Goal: Task Accomplishment & Management: Use online tool/utility

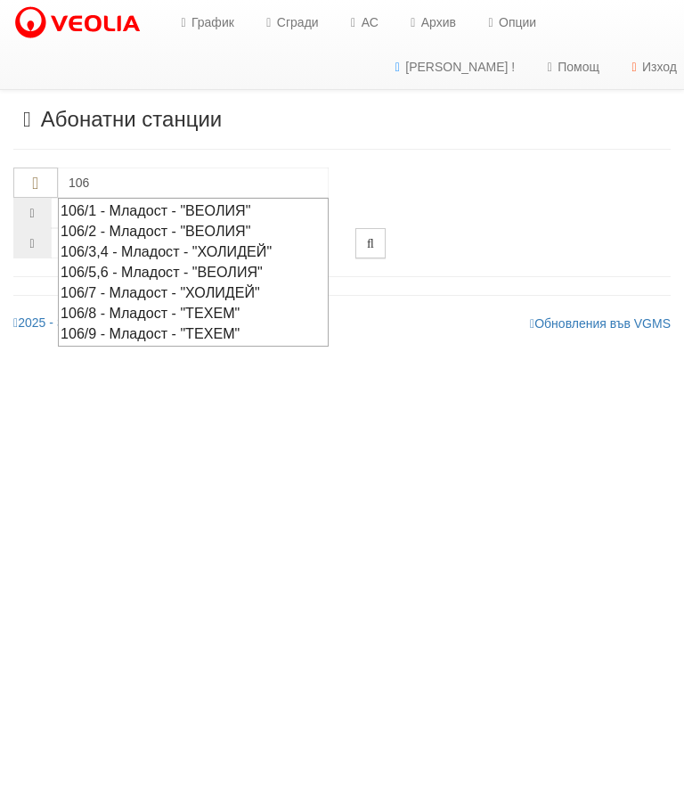
click at [227, 324] on div "106/9 - Младост - "ТЕХЕМ"" at bounding box center [193, 333] width 265 height 20
type input "106/9 - Младост - "ТЕХЕМ""
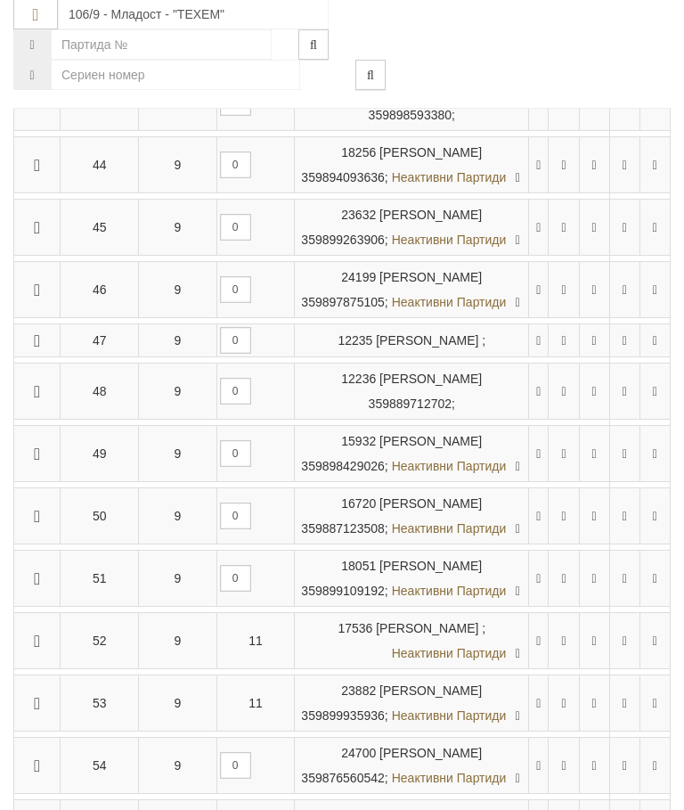
scroll to position [2962, 0]
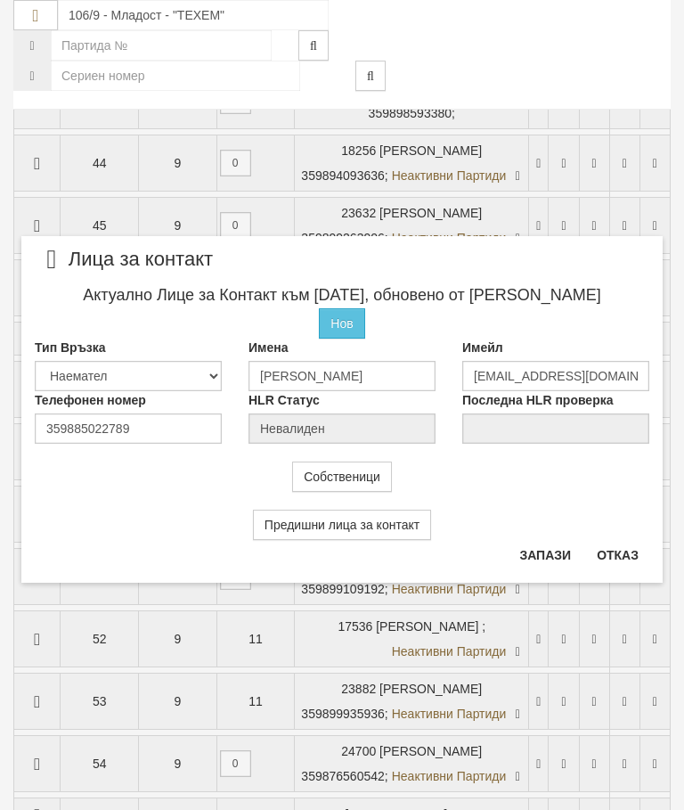
click at [611, 529] on div "Предишни лица за контакт" at bounding box center [341, 516] width 641 height 48
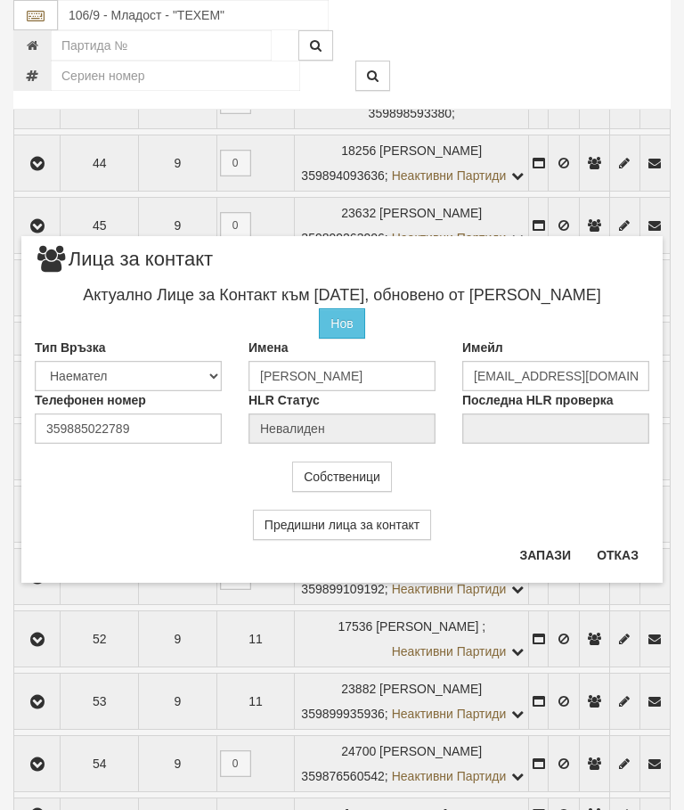
click at [619, 551] on button "Отказ" at bounding box center [617, 555] width 63 height 29
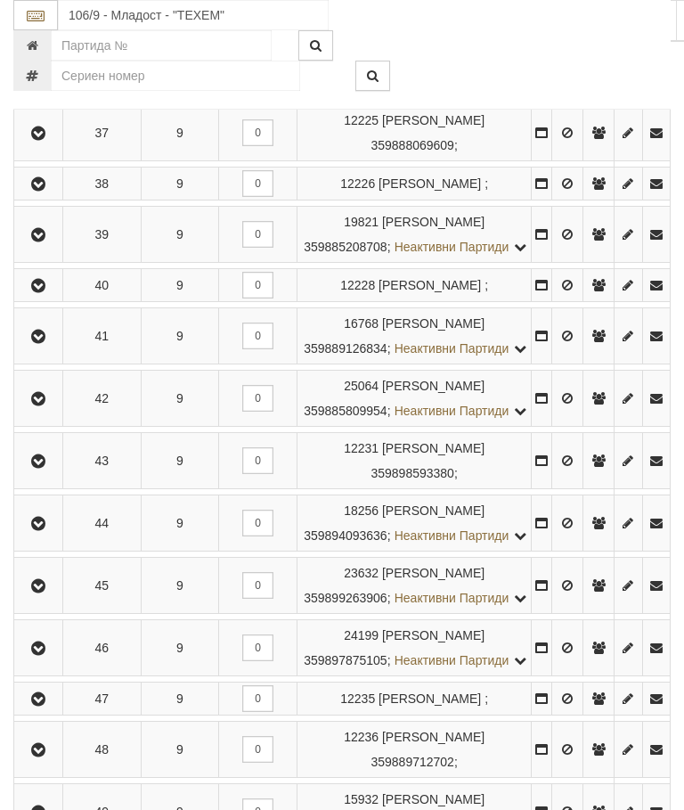
scroll to position [2992, 0]
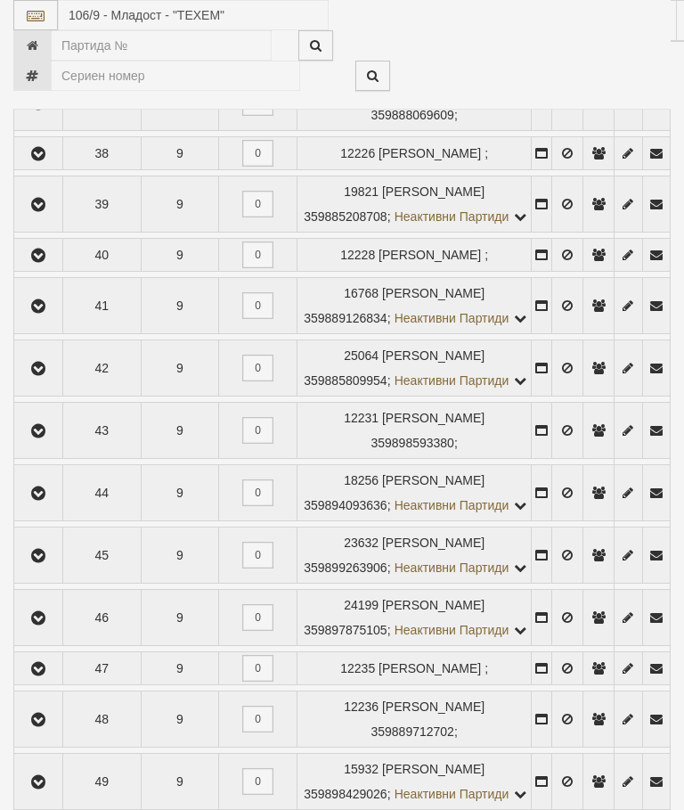
select select "10"
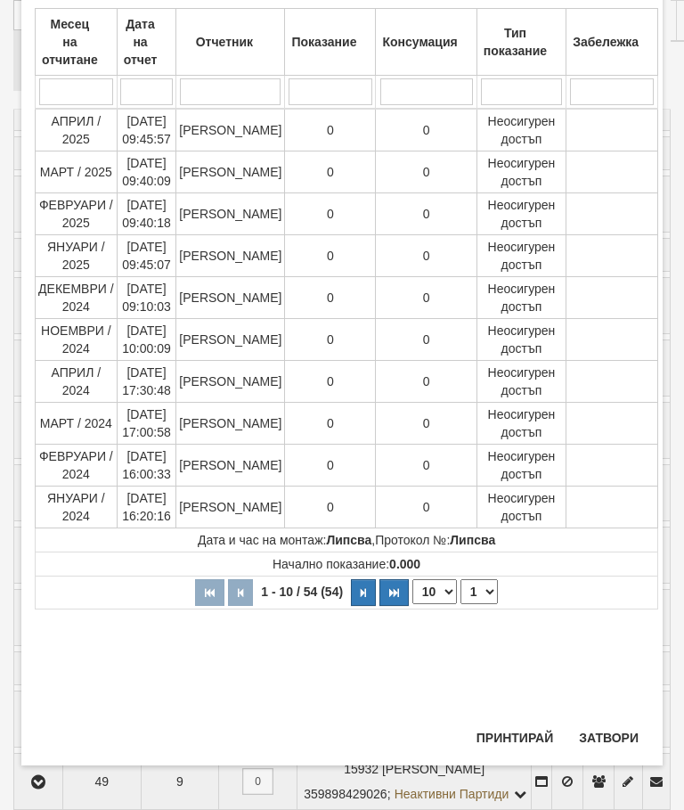
scroll to position [413, 0]
click at [477, 591] on select "1 2 3 4 5 6" at bounding box center [479, 591] width 37 height 25
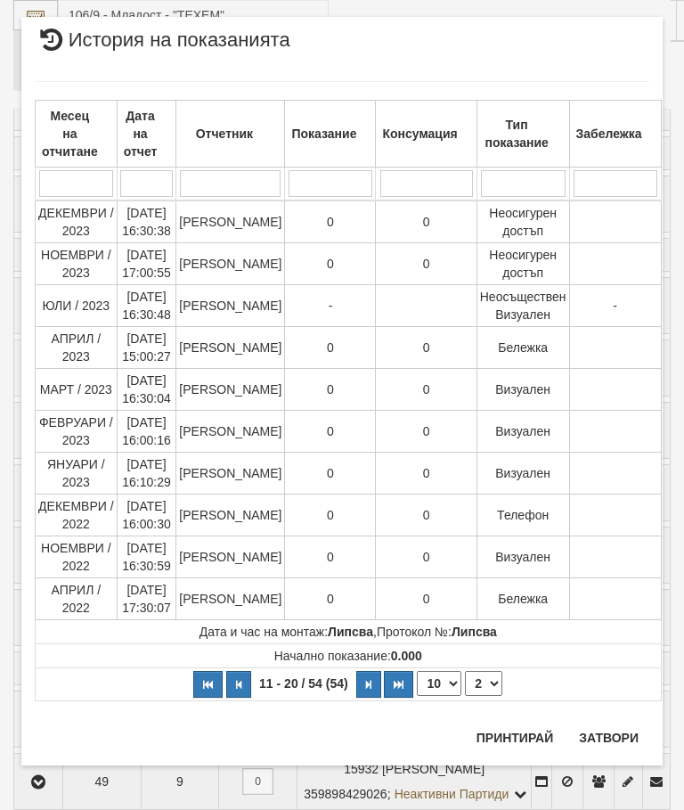
scroll to position [4, 0]
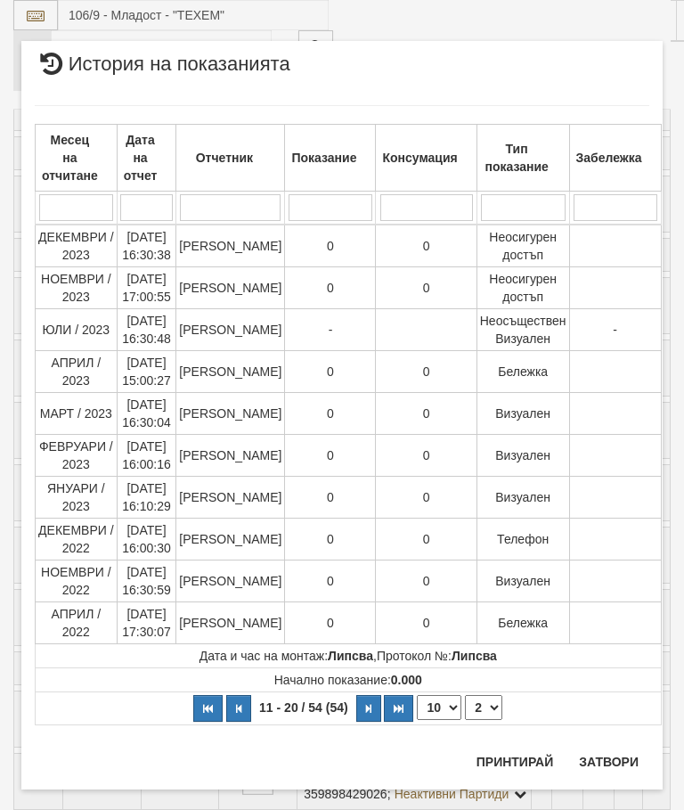
click at [484, 697] on select "1 2 3 4 5 6" at bounding box center [483, 707] width 37 height 25
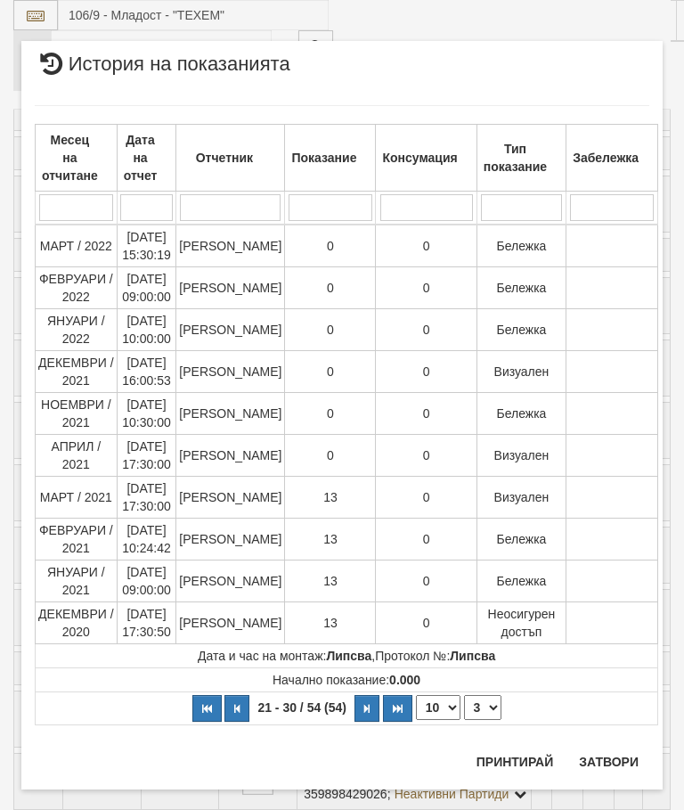
click at [486, 699] on select "1 2 3 4 5 6" at bounding box center [482, 707] width 37 height 25
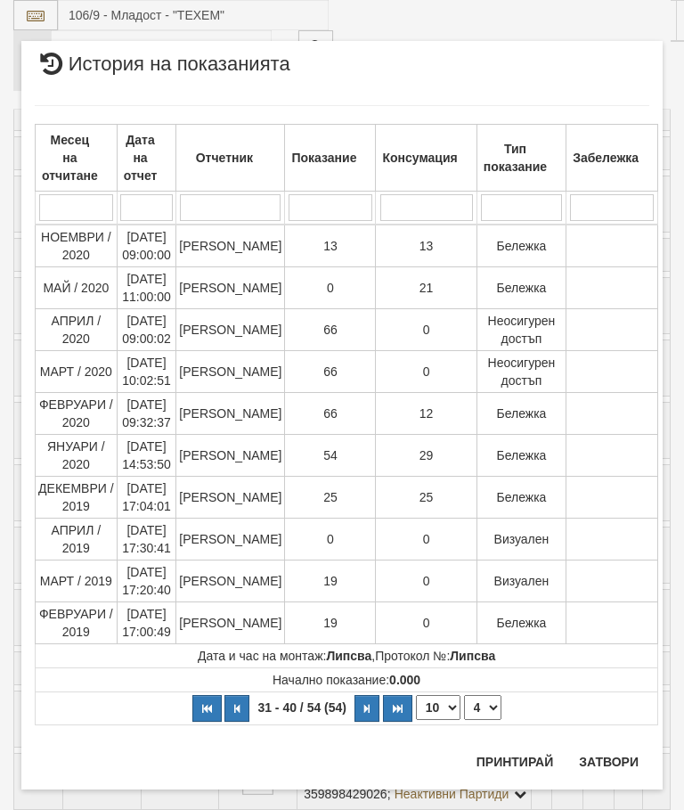
click at [486, 697] on select "1 2 3 4 5 6" at bounding box center [482, 707] width 37 height 25
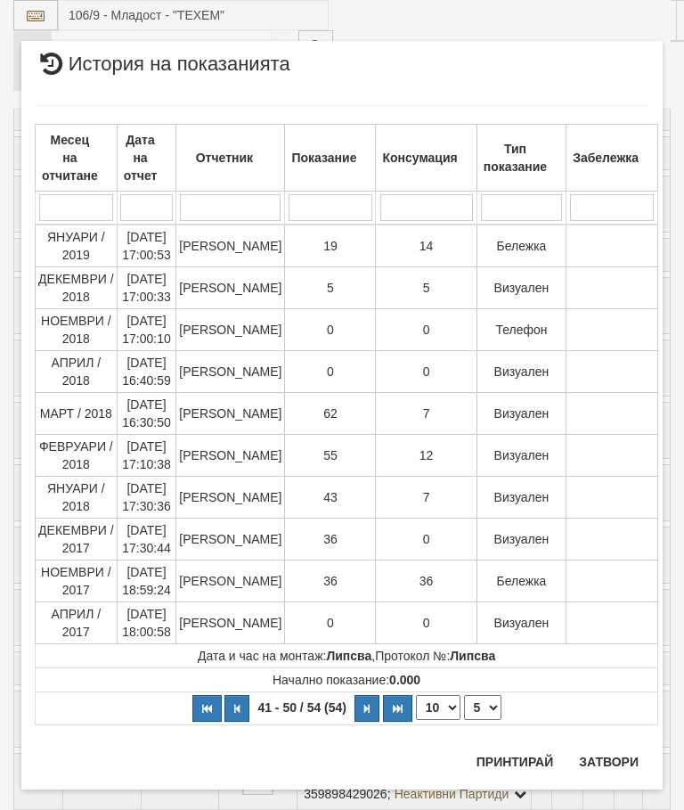
click at [486, 698] on select "1 2 3 4 5 6" at bounding box center [482, 707] width 37 height 25
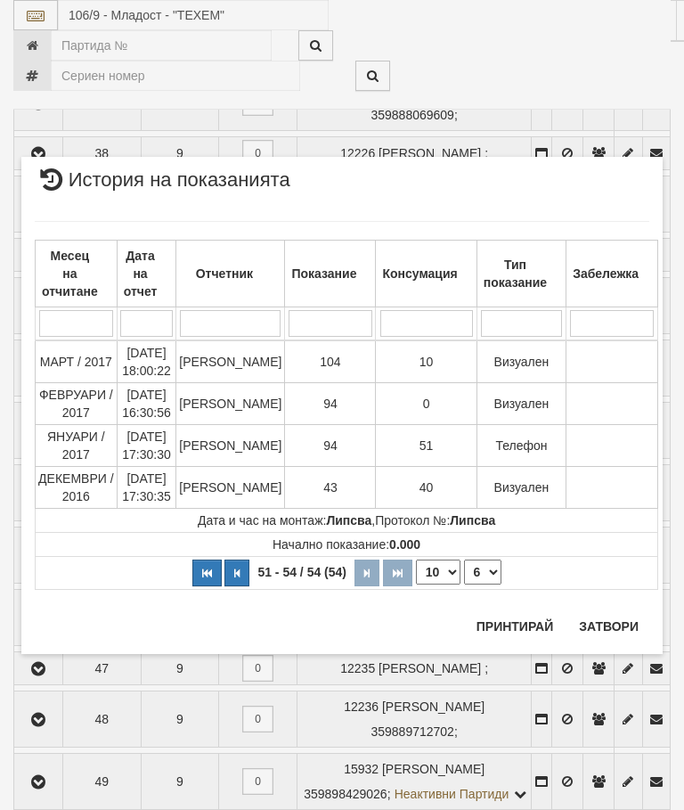
scroll to position [0, 0]
click at [487, 561] on select "1 2 3 4 5 6" at bounding box center [482, 571] width 37 height 25
select select "1"
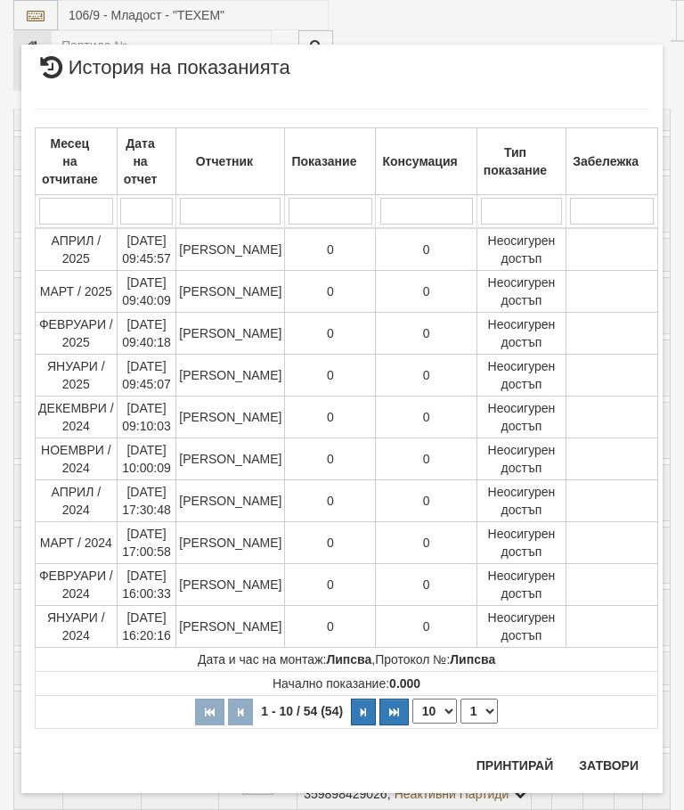
click at [618, 766] on button "Затвори" at bounding box center [608, 765] width 81 height 29
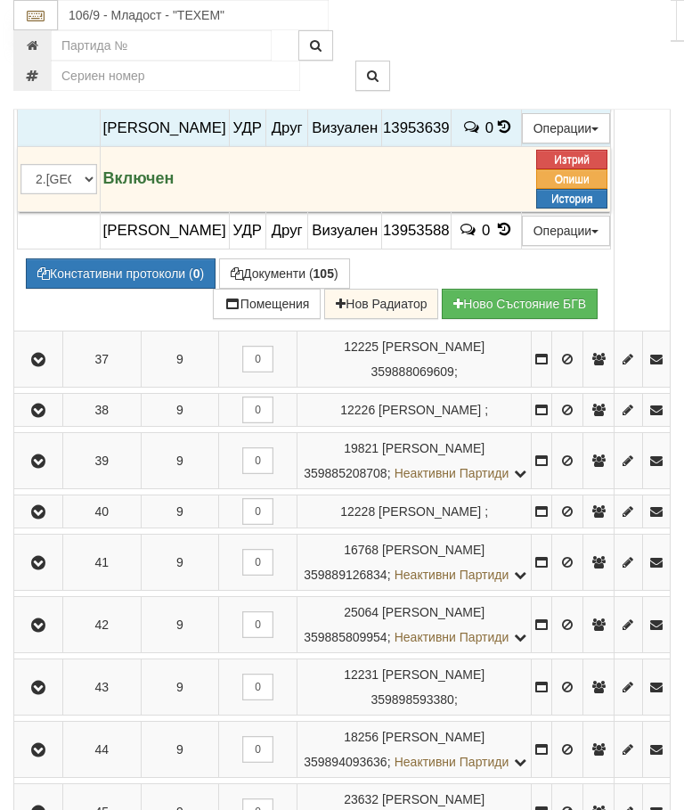
scroll to position [2721, 0]
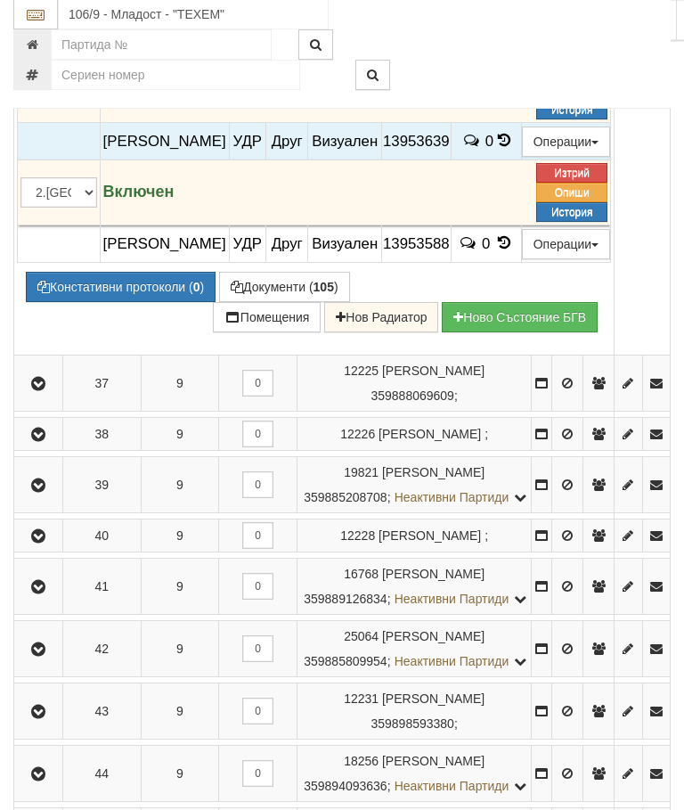
scroll to position [2722, 0]
